Goal: Task Accomplishment & Management: Manage account settings

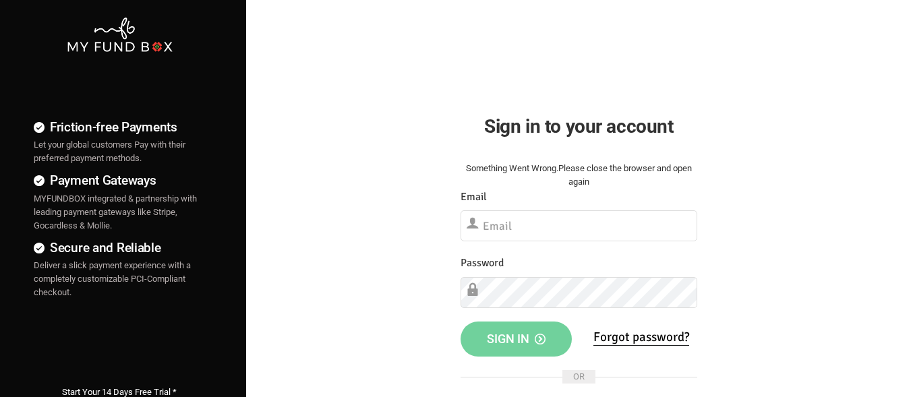
scroll to position [67, 0]
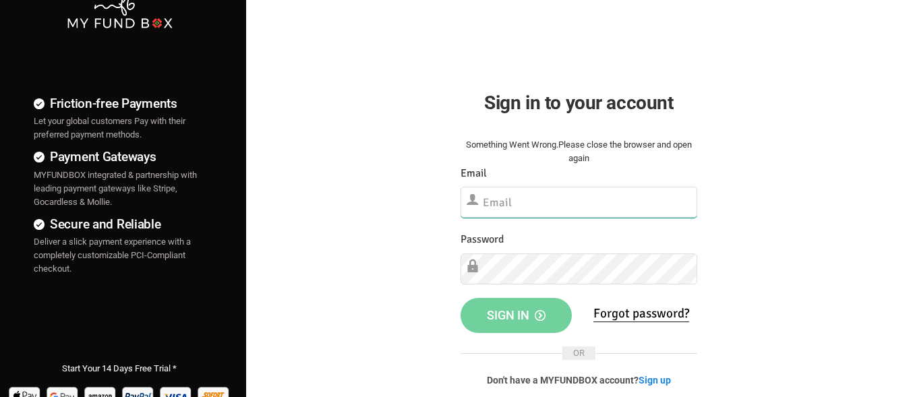
click at [536, 202] on input "text" at bounding box center [579, 202] width 237 height 31
click at [538, 208] on input "text" at bounding box center [579, 202] width 237 height 31
paste input "[EMAIL_ADDRESS][DOMAIN_NAME]"
type input "[EMAIL_ADDRESS][DOMAIN_NAME]"
drag, startPoint x: 295, startPoint y: 215, endPoint x: 287, endPoint y: 221, distance: 10.0
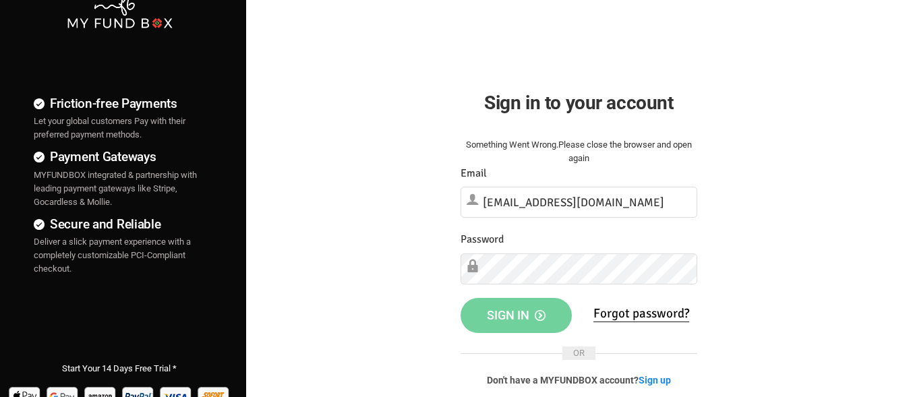
click at [287, 221] on div "Friction-free Payments Let your global customers Pay with their preferred payme…" at bounding box center [455, 278] width 925 height 691
click at [334, 271] on div "Friction-free Payments Let your global customers Pay with their preferred payme…" at bounding box center [455, 278] width 925 height 691
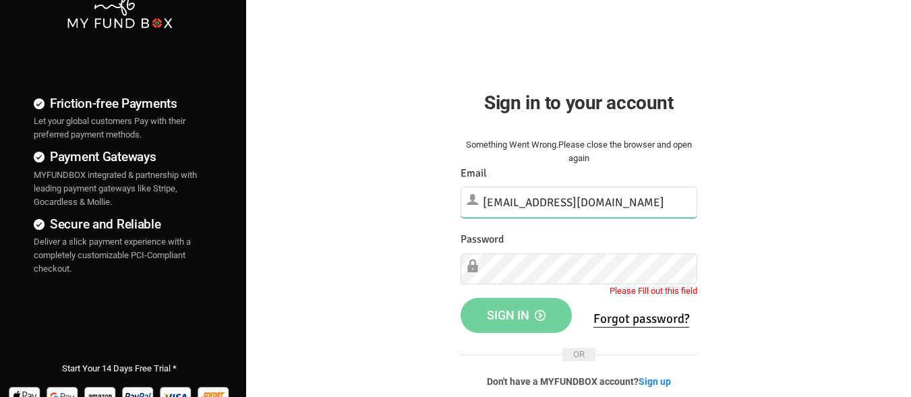
click at [603, 202] on input "[EMAIL_ADDRESS][DOMAIN_NAME]" at bounding box center [579, 202] width 237 height 31
click at [418, 266] on div "Friction-free Payments Let your global customers Pay with their preferred payme…" at bounding box center [455, 278] width 925 height 691
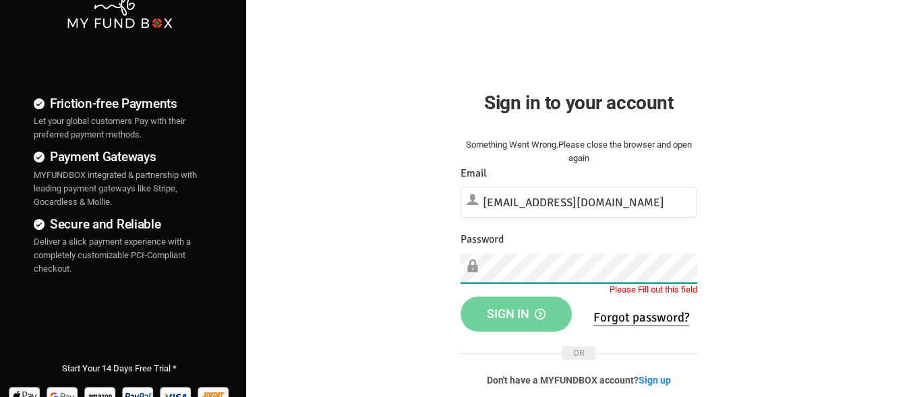
click at [0, 196] on div "Friction-free Payments Let your global customers Pay with their preferred payme…" at bounding box center [455, 278] width 925 height 691
